Goal: Use online tool/utility: Utilize a website feature to perform a specific function

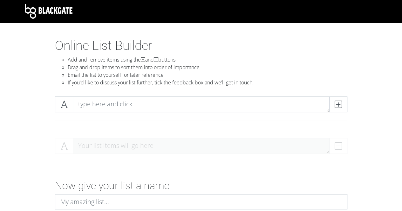
click at [265, 114] on div at bounding box center [200, 106] width 295 height 21
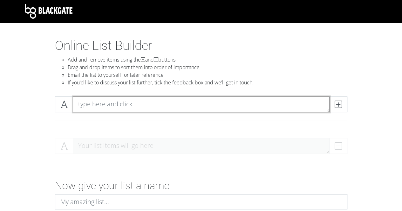
click at [235, 106] on textarea at bounding box center [201, 104] width 256 height 16
type textarea "Outlaws from the West"
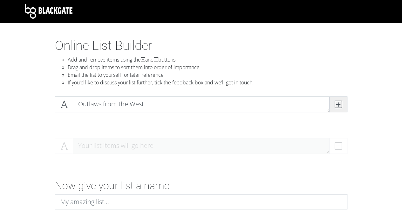
click at [338, 104] on icon at bounding box center [337, 104] width 7 height 6
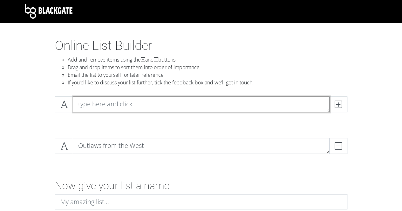
click at [255, 104] on textarea at bounding box center [201, 104] width 256 height 16
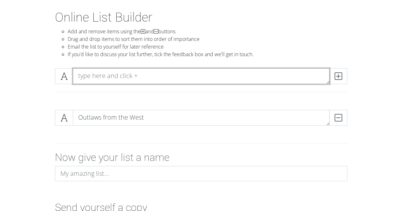
scroll to position [28, 0]
type textarea "Enter, Pursued by a Memory"
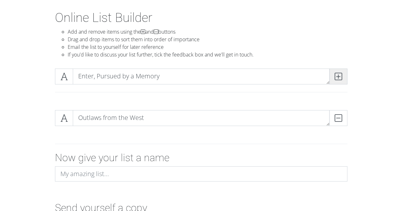
click at [334, 74] on icon at bounding box center [337, 76] width 7 height 6
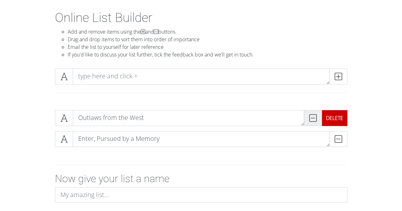
click at [313, 115] on icon at bounding box center [312, 118] width 7 height 6
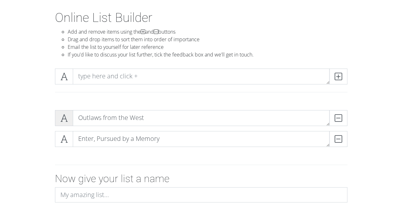
click at [61, 119] on icon at bounding box center [63, 118] width 7 height 6
click at [62, 139] on icon at bounding box center [63, 139] width 7 height 6
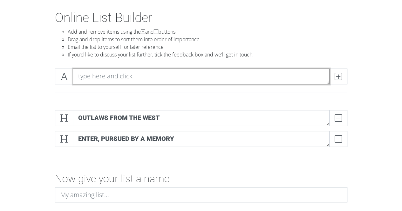
click at [117, 77] on textarea at bounding box center [201, 77] width 256 height 16
type textarea "The Aftermath of Genesis"
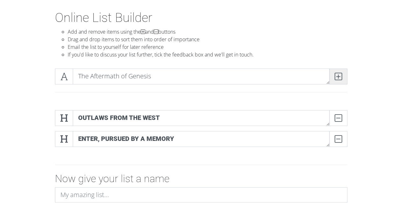
click at [338, 76] on icon at bounding box center [337, 76] width 7 height 6
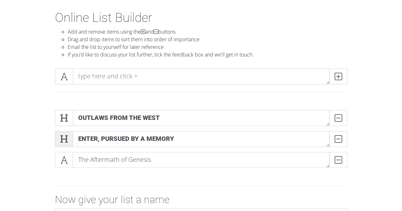
click at [65, 146] on span at bounding box center [64, 139] width 18 height 16
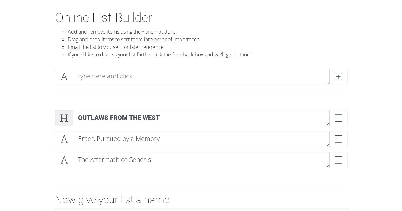
click at [67, 116] on icon at bounding box center [63, 118] width 7 height 6
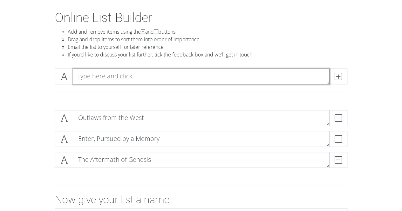
click at [112, 75] on textarea at bounding box center [201, 77] width 256 height 16
type textarea "Old Friends"
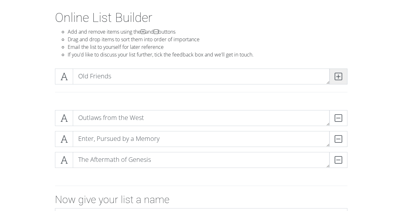
click at [334, 72] on span at bounding box center [338, 77] width 18 height 16
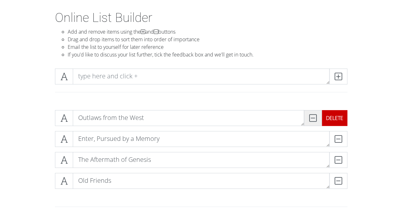
click at [314, 117] on icon at bounding box center [312, 118] width 7 height 6
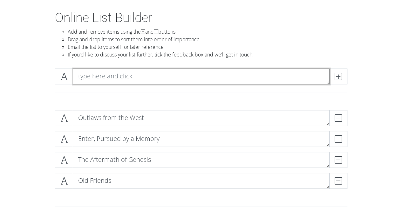
click at [218, 75] on textarea at bounding box center [201, 77] width 256 height 16
type textarea "Who the Hell is Leviticus Cornwall"
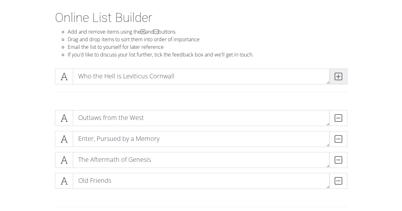
click at [342, 77] on span at bounding box center [338, 77] width 18 height 16
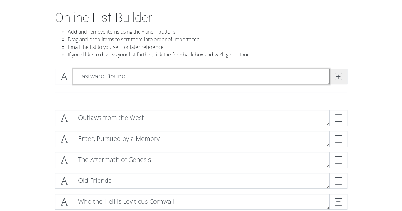
type textarea "Eastward Bound"
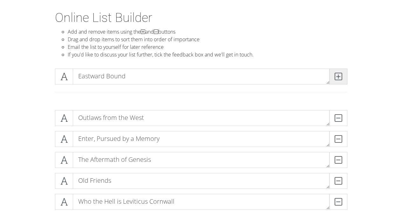
click at [338, 76] on icon at bounding box center [337, 76] width 7 height 6
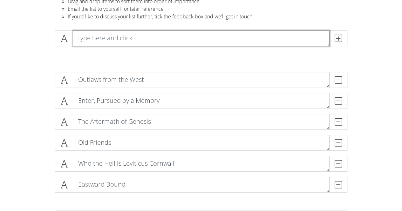
scroll to position [66, 0]
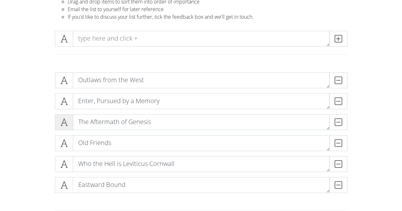
click at [63, 125] on icon at bounding box center [63, 122] width 7 height 6
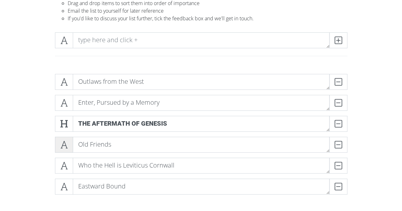
scroll to position [65, 0]
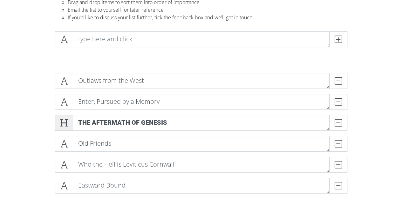
click at [59, 120] on span at bounding box center [64, 123] width 18 height 16
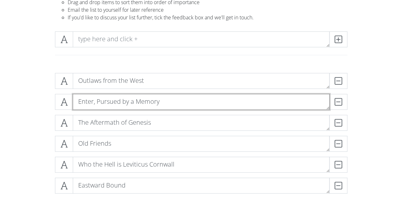
click at [137, 99] on textarea "Enter, Pursued by a Memory" at bounding box center [201, 102] width 256 height 16
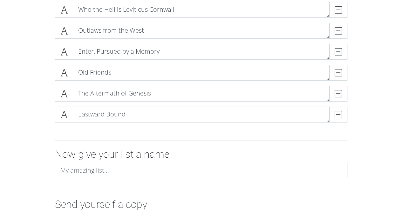
scroll to position [140, 0]
